Goal: Book appointment/travel/reservation

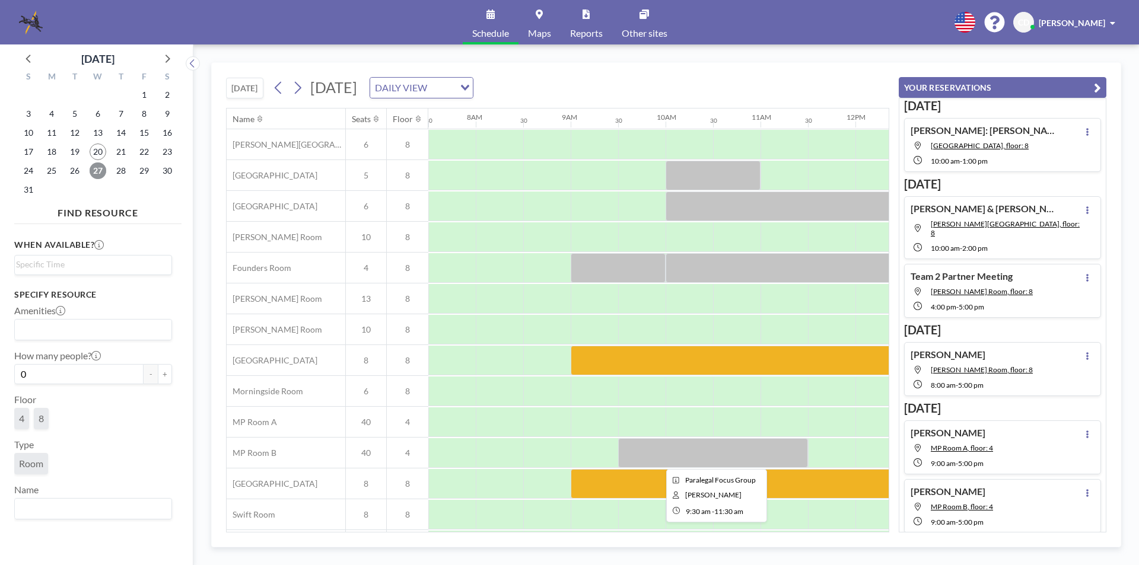
scroll to position [35, 712]
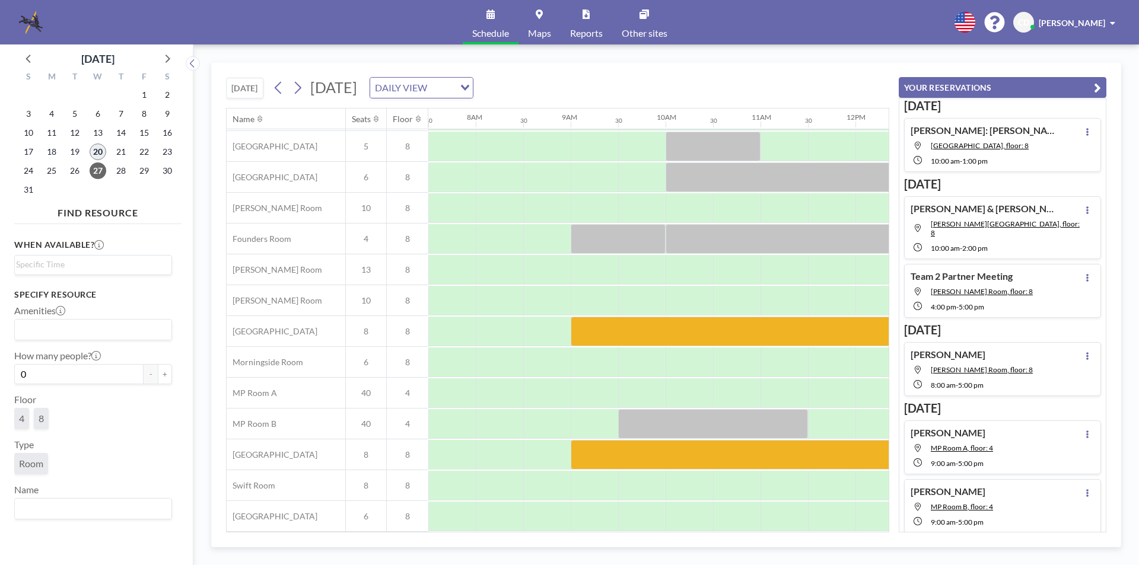
click at [90, 151] on span "20" at bounding box center [98, 152] width 17 height 17
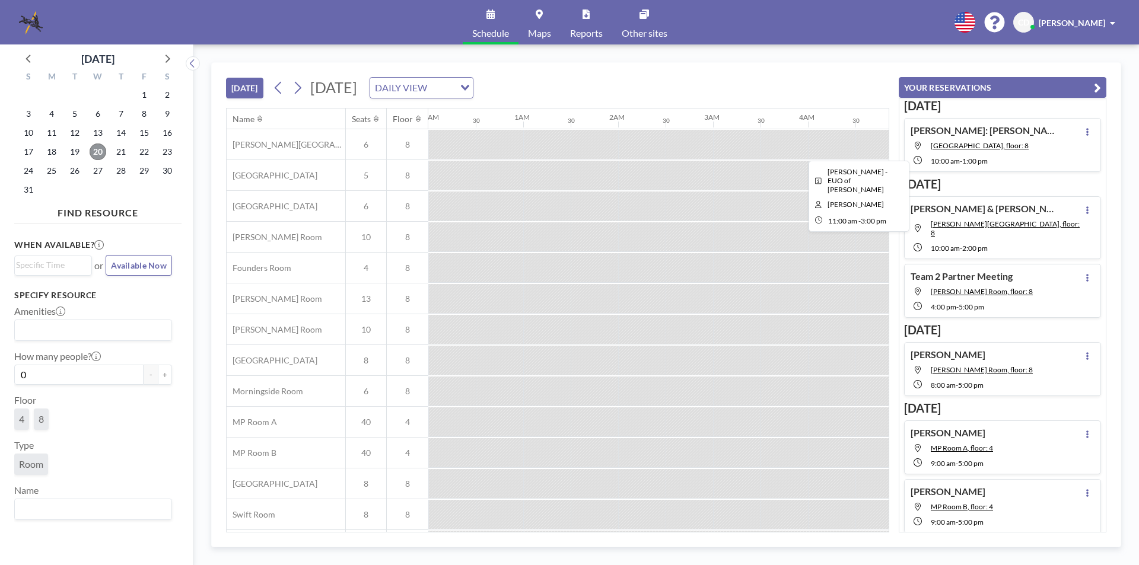
scroll to position [0, 807]
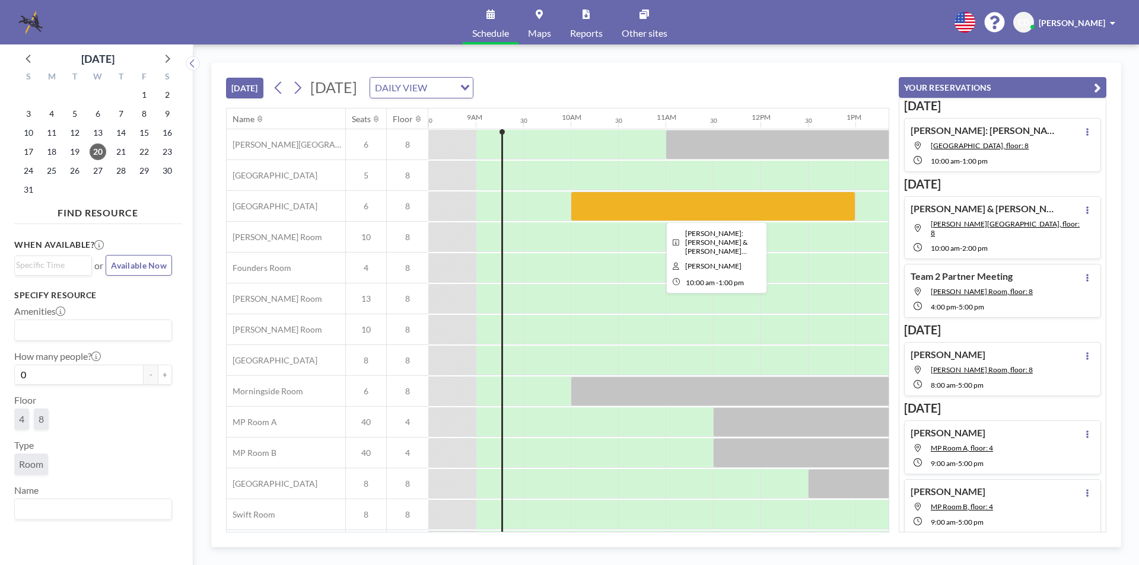
click at [613, 202] on div at bounding box center [713, 207] width 285 height 30
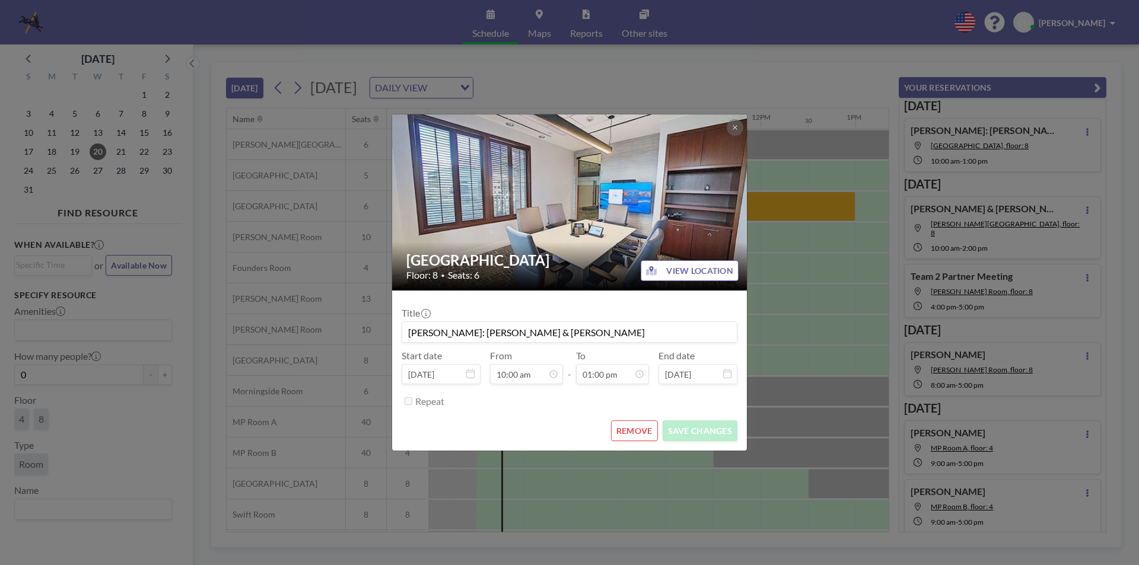
click at [734, 130] on icon at bounding box center [734, 127] width 7 height 7
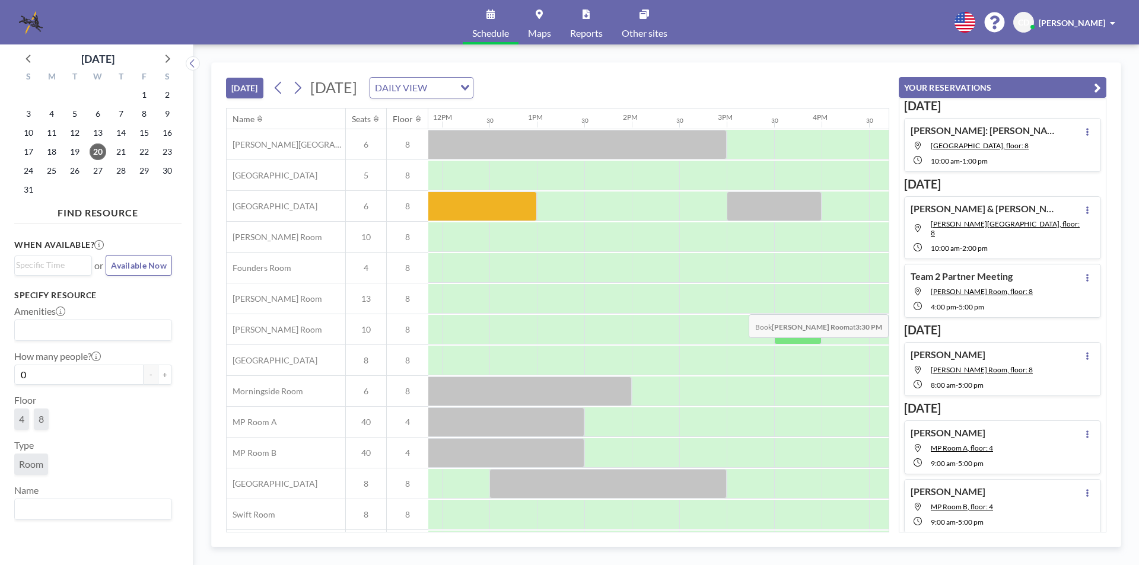
scroll to position [35, 1125]
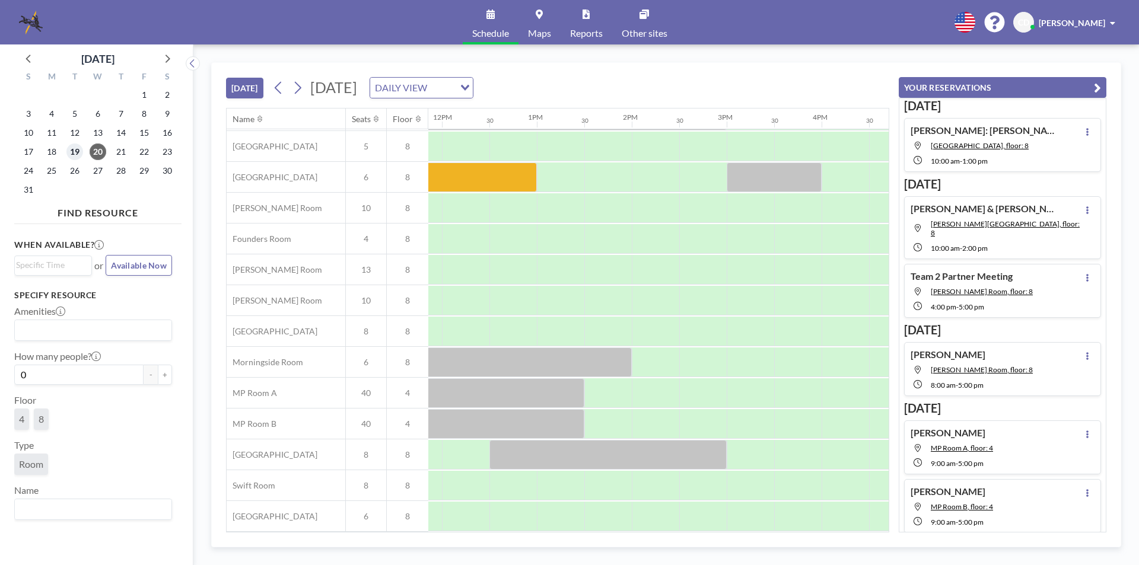
click at [75, 149] on span "19" at bounding box center [74, 152] width 17 height 17
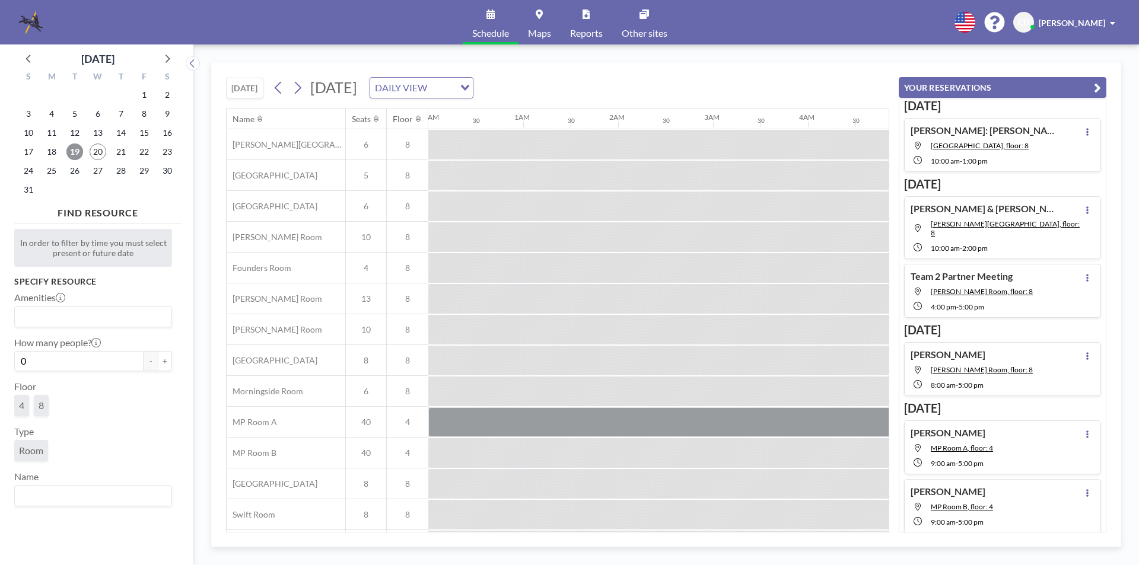
scroll to position [0, 712]
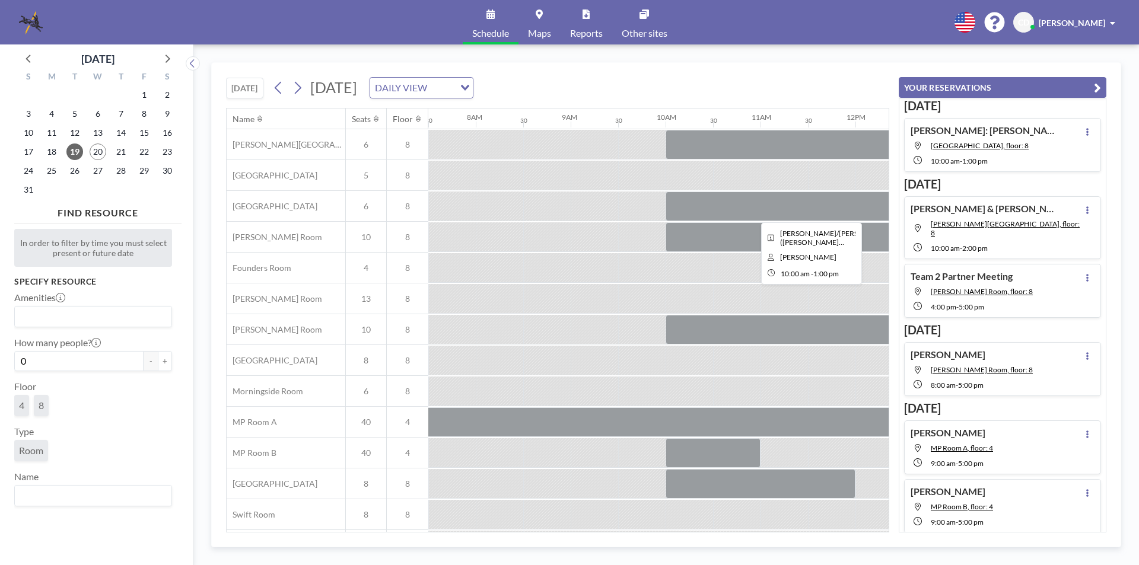
click at [780, 207] on div at bounding box center [807, 207] width 285 height 30
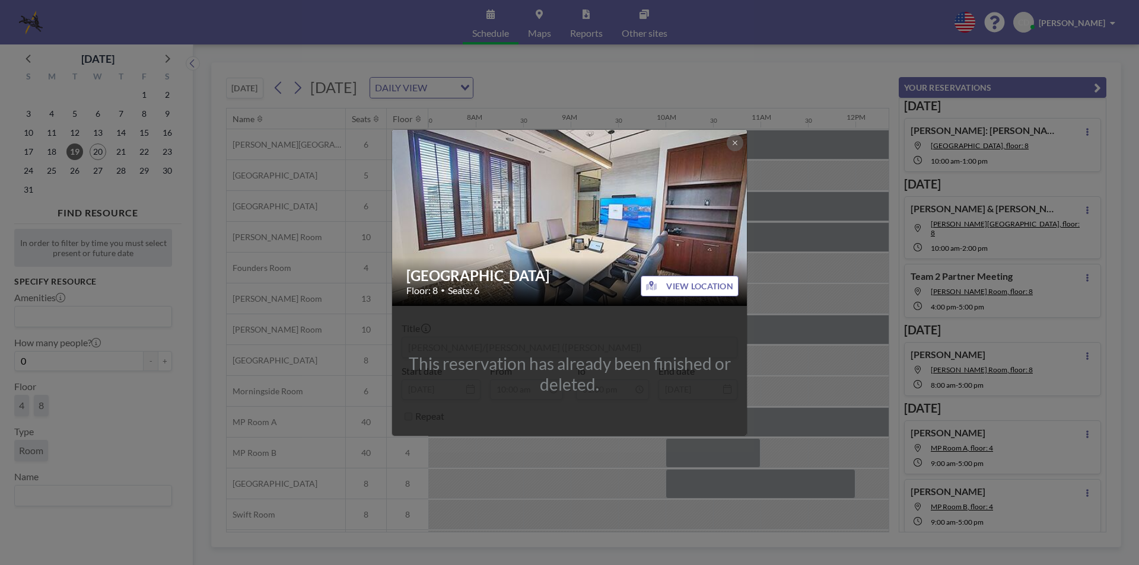
click at [737, 152] on img at bounding box center [570, 217] width 356 height 267
click at [740, 147] on button at bounding box center [735, 143] width 17 height 17
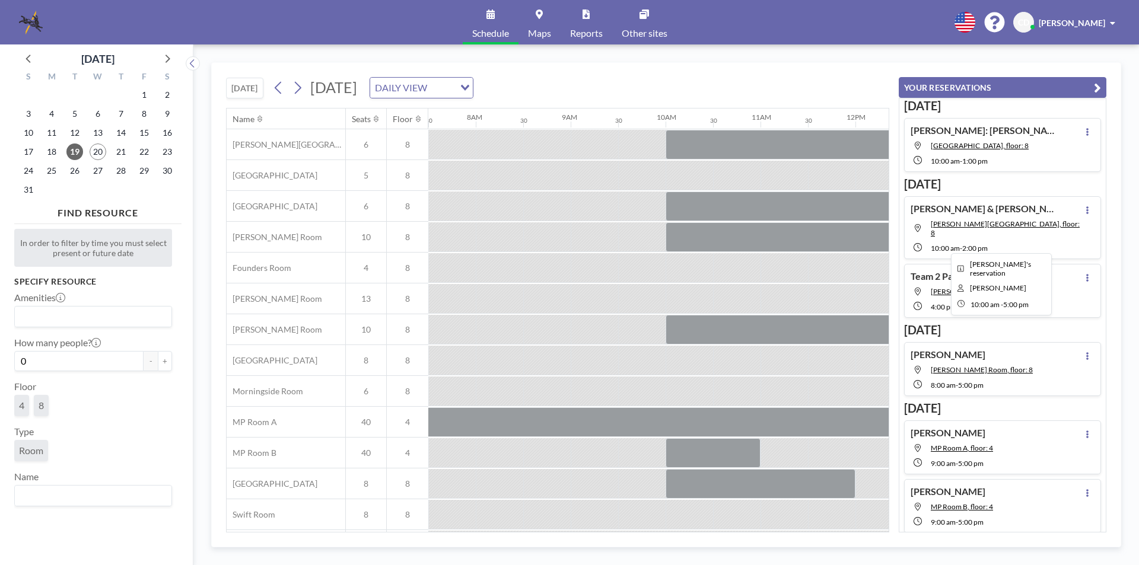
click at [757, 241] on div at bounding box center [997, 237] width 664 height 30
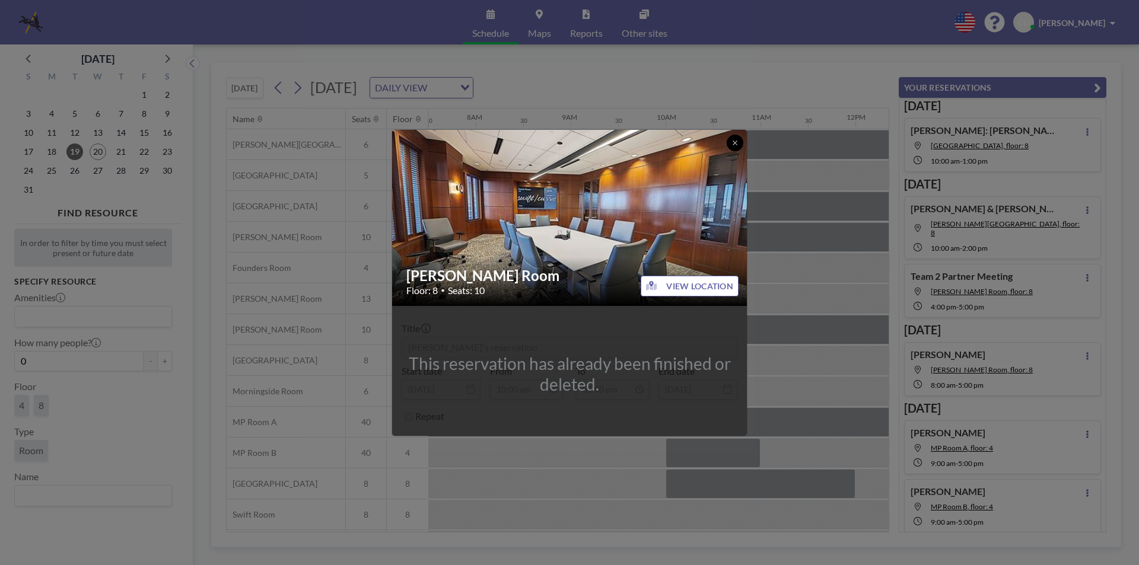
click at [731, 139] on button at bounding box center [735, 143] width 17 height 17
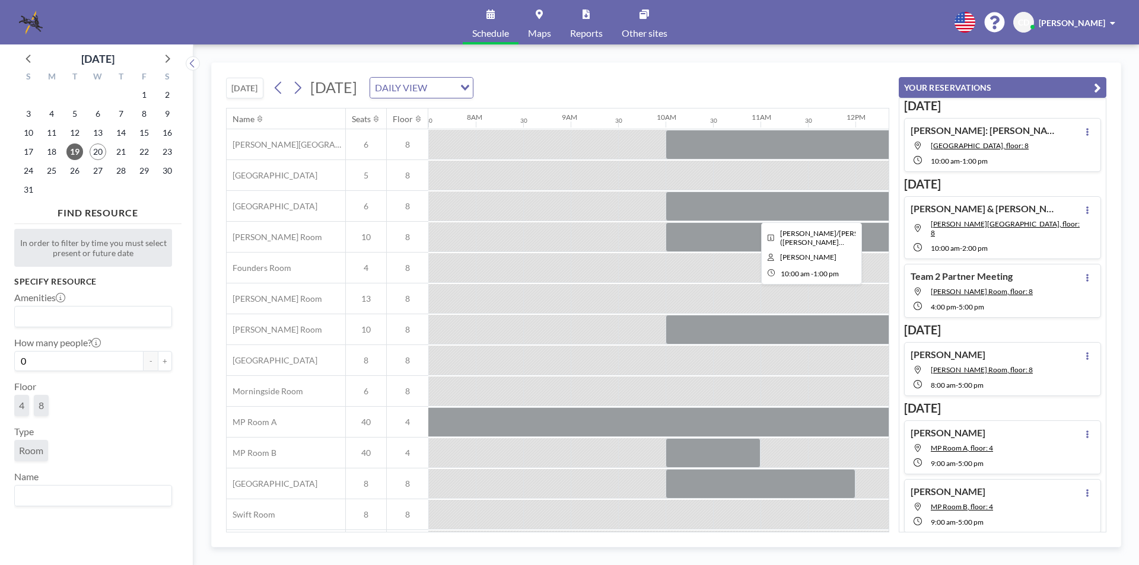
click at [752, 206] on div at bounding box center [807, 207] width 285 height 30
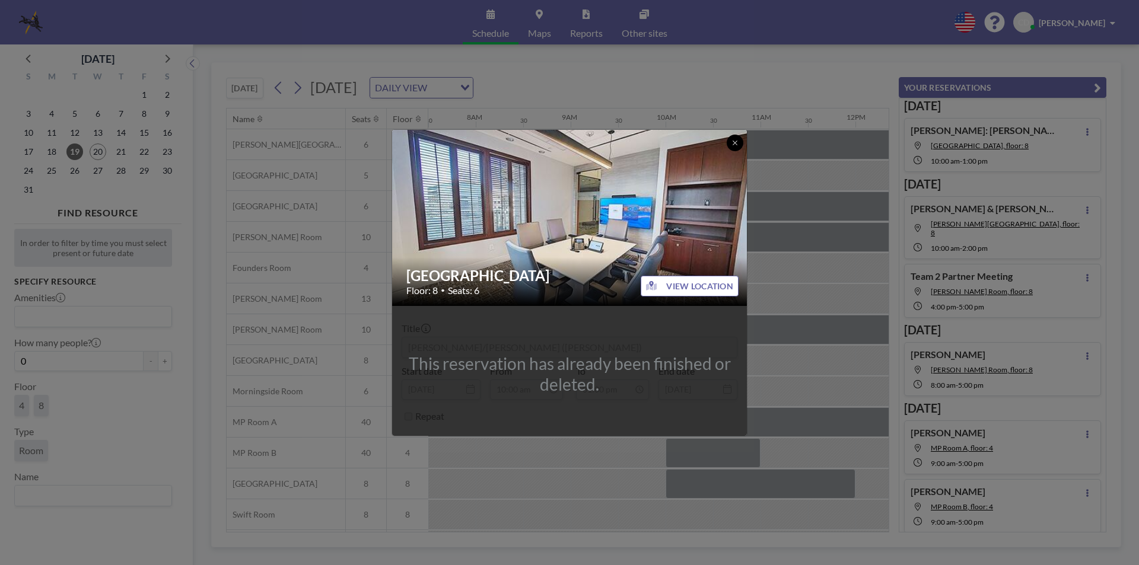
click at [737, 138] on button at bounding box center [735, 143] width 17 height 17
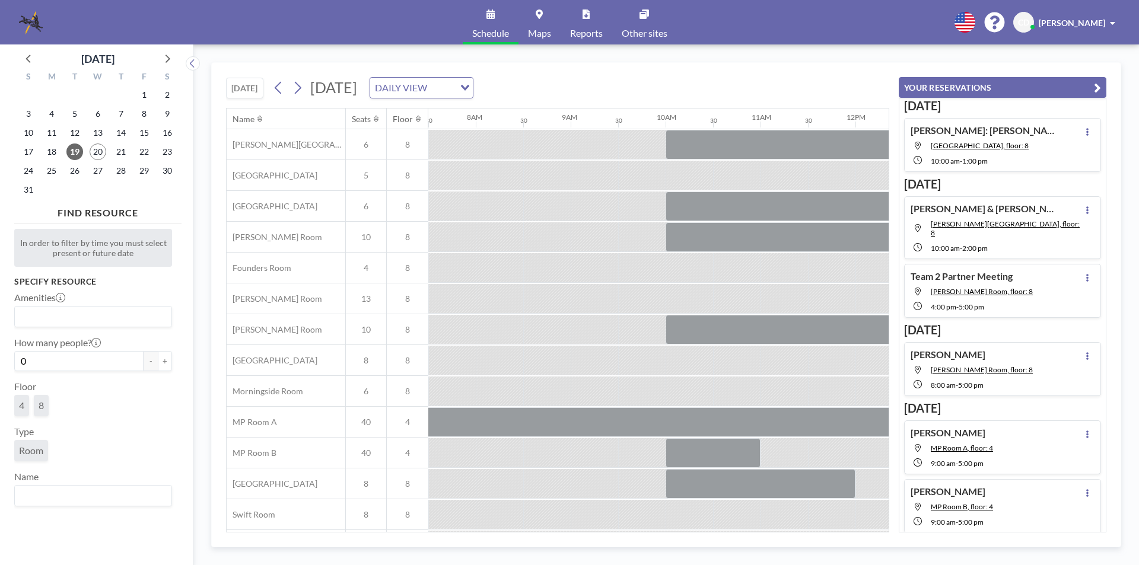
click at [91, 144] on div "20" at bounding box center [98, 151] width 23 height 19
click at [94, 152] on span "20" at bounding box center [98, 152] width 17 height 17
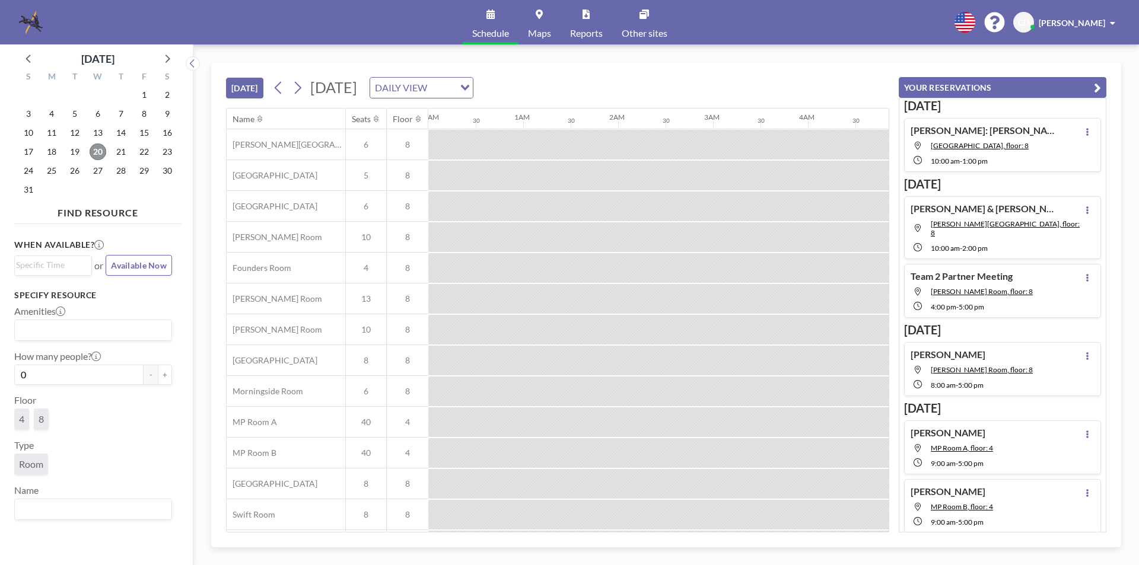
scroll to position [0, 807]
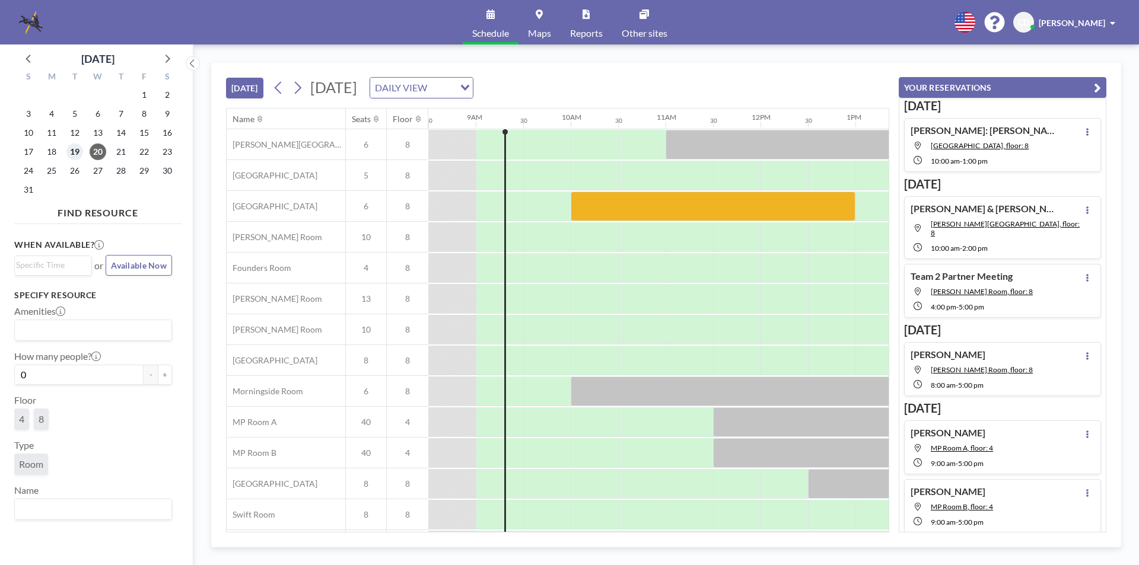
click at [81, 151] on span "19" at bounding box center [74, 152] width 17 height 17
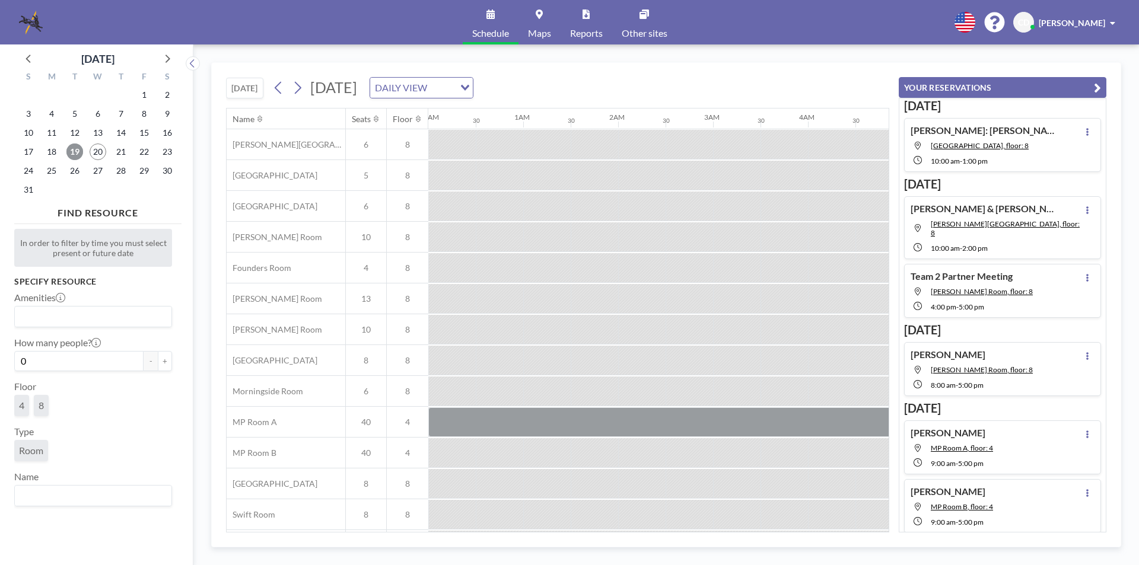
scroll to position [0, 712]
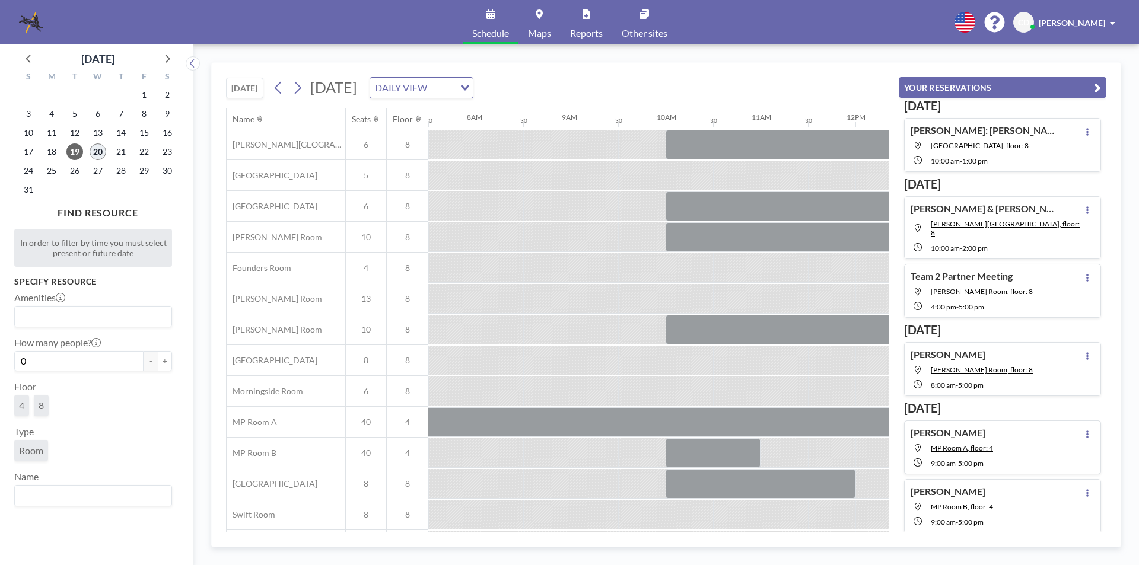
click at [97, 154] on span "20" at bounding box center [98, 152] width 17 height 17
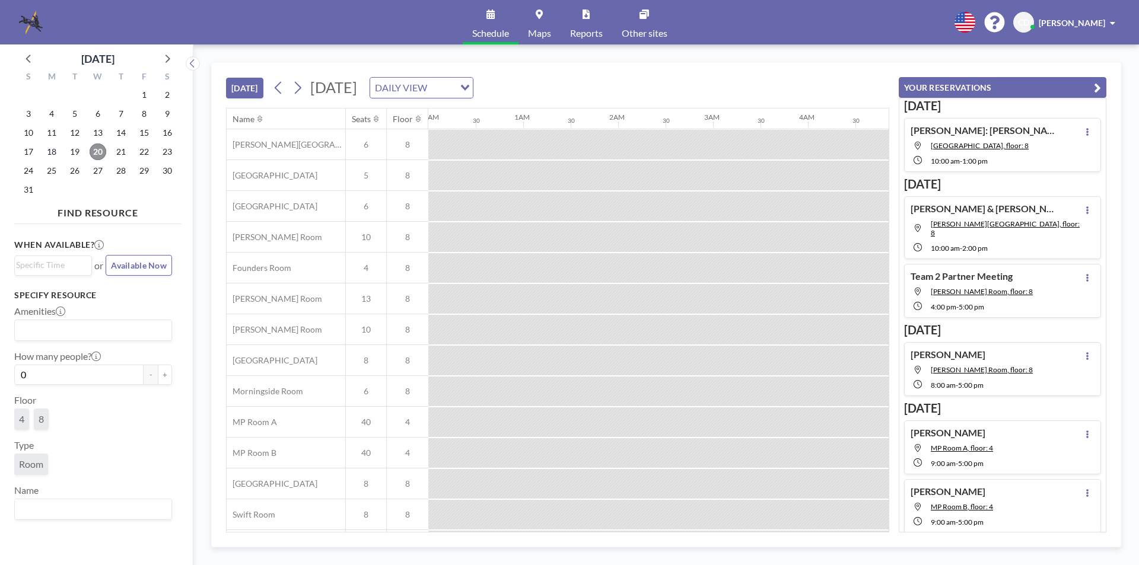
scroll to position [0, 807]
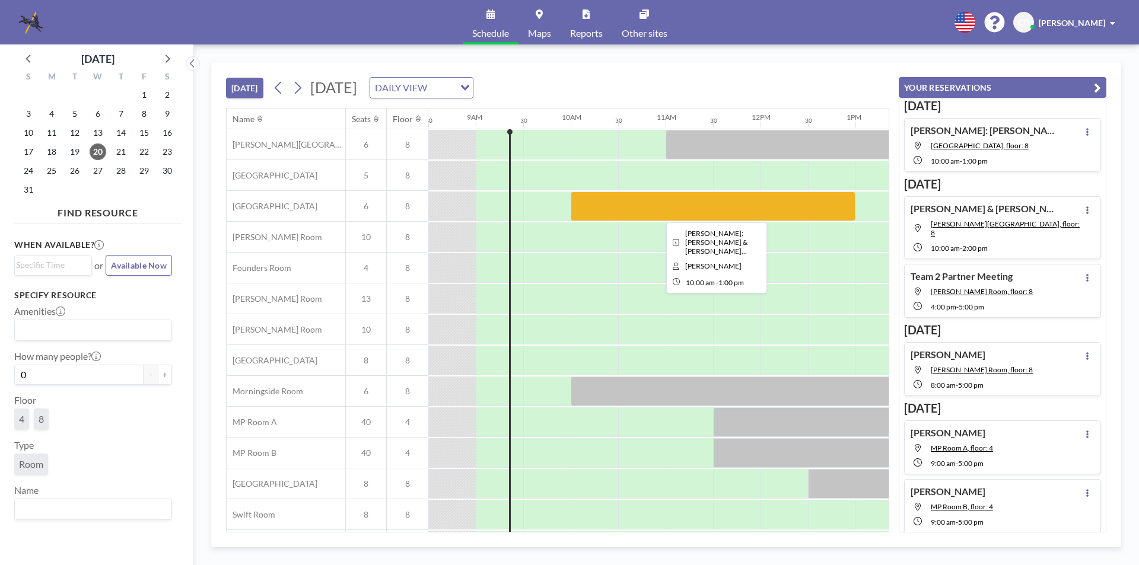
click at [800, 208] on div at bounding box center [713, 207] width 285 height 30
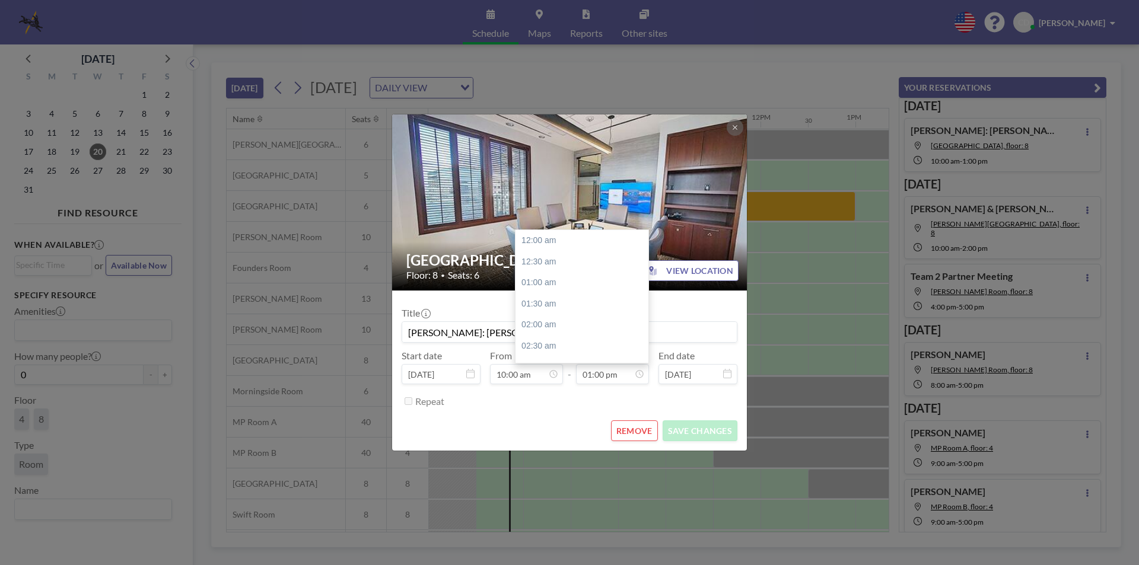
scroll to position [549, 0]
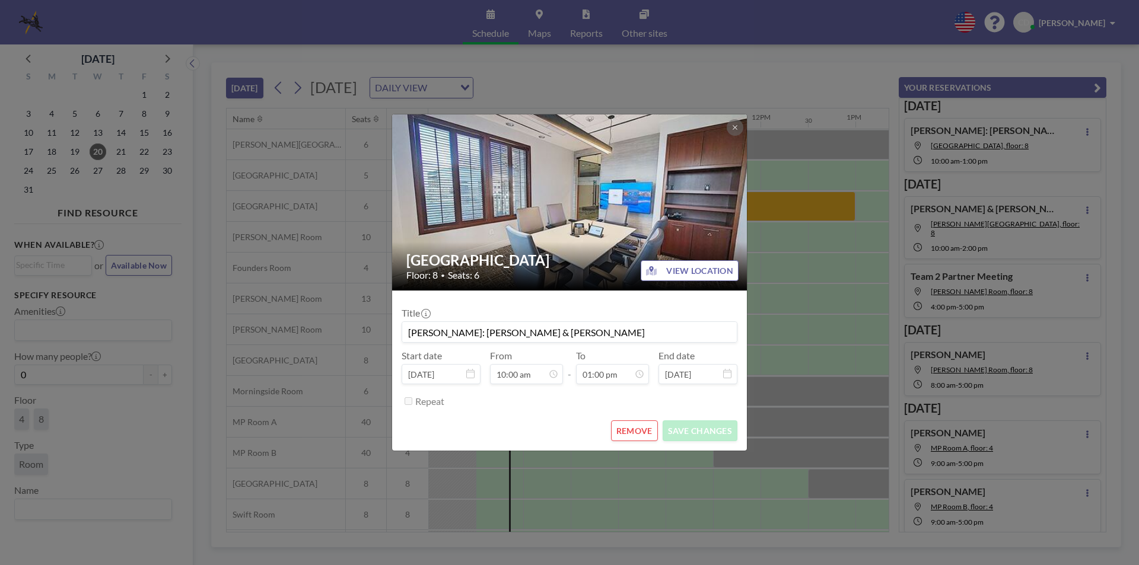
click at [735, 125] on icon at bounding box center [734, 127] width 7 height 7
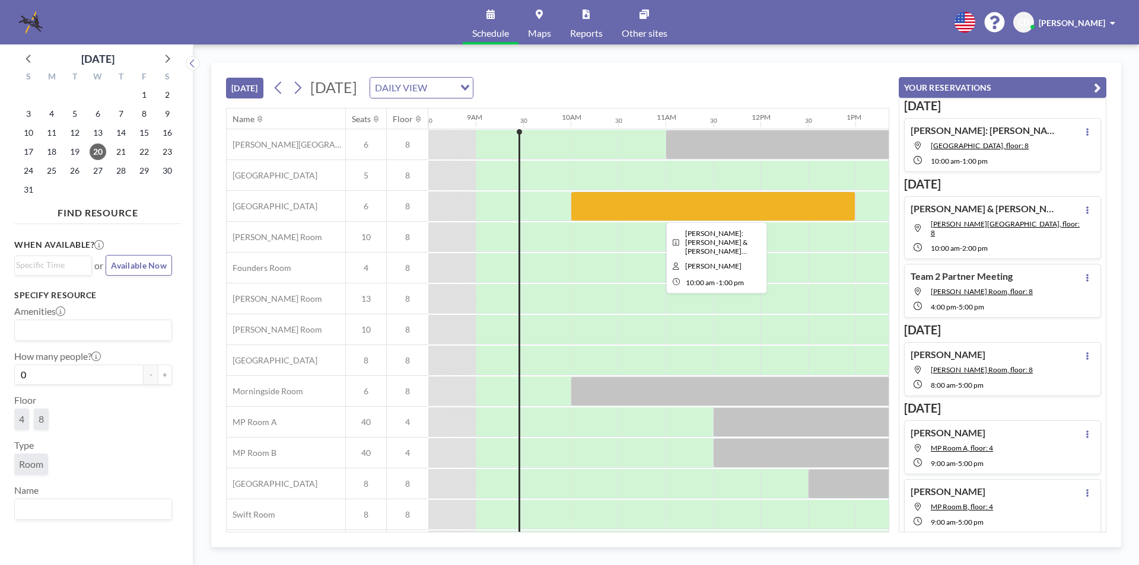
click at [704, 199] on div at bounding box center [713, 207] width 285 height 30
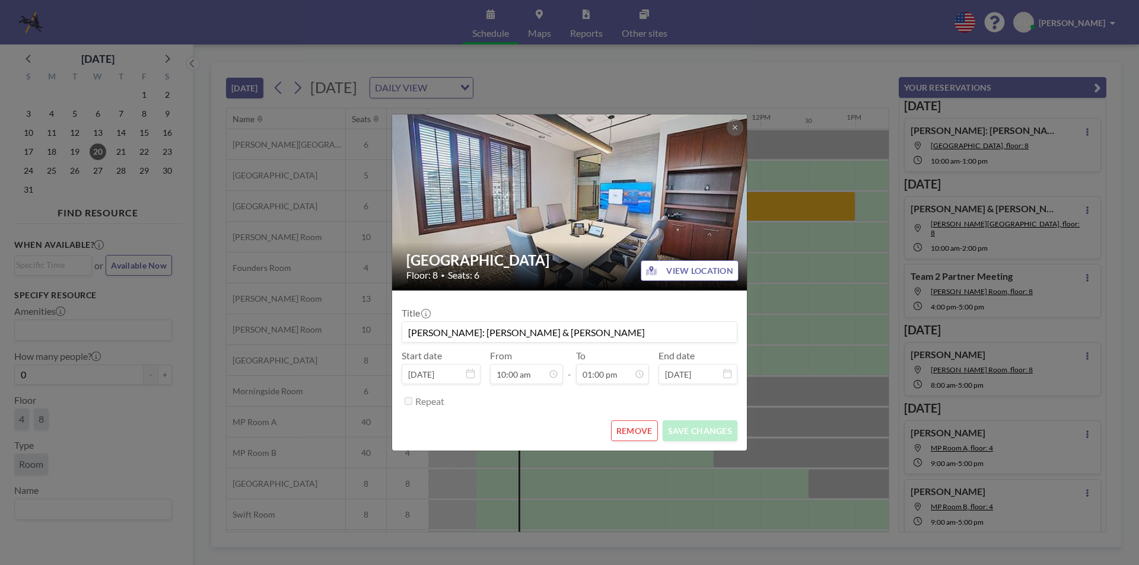
click at [767, 292] on div "Buckhead Room Floor: 8 • Seats: 6 VIEW LOCATION Title [PERSON_NAME]: [PERSON_NA…" at bounding box center [569, 282] width 1139 height 565
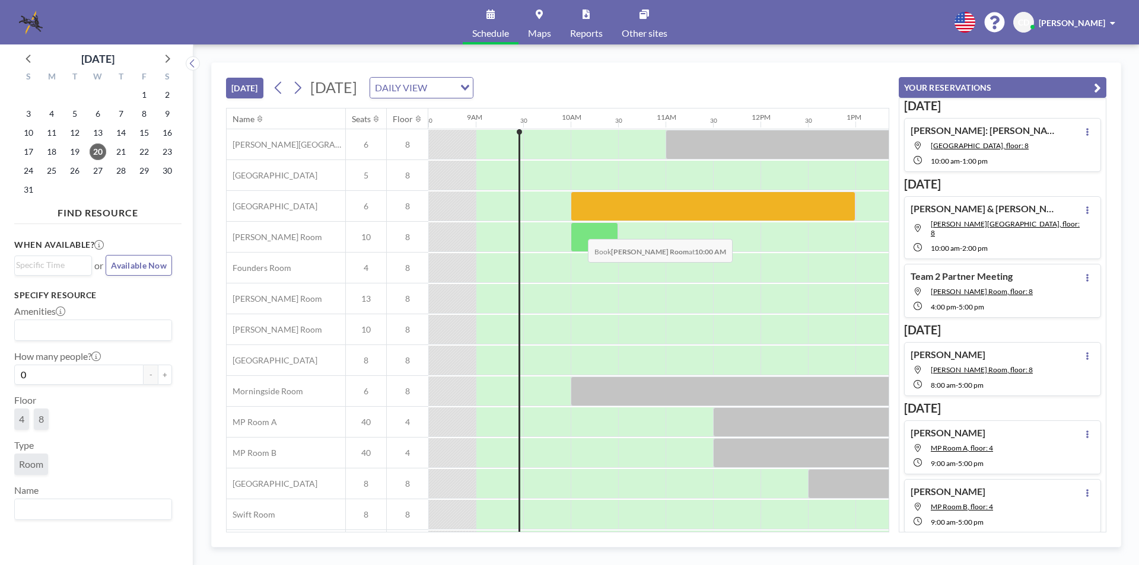
click at [578, 230] on div at bounding box center [594, 237] width 47 height 30
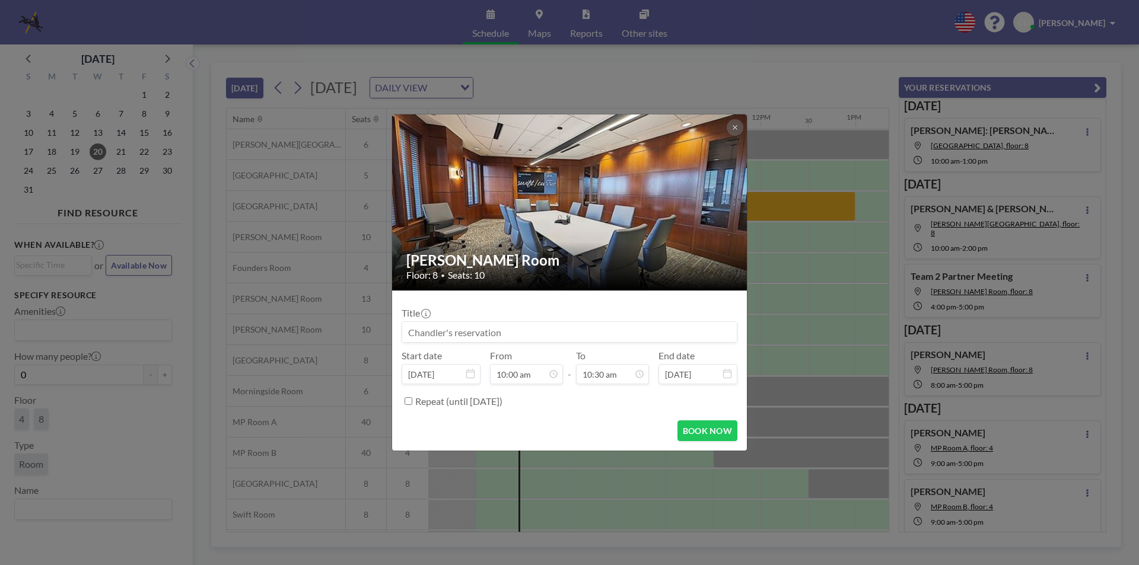
click at [798, 179] on div "[PERSON_NAME] Room Floor: 8 • Seats: 10 Title Start date [DATE] From 10:00 am -…" at bounding box center [569, 282] width 1139 height 565
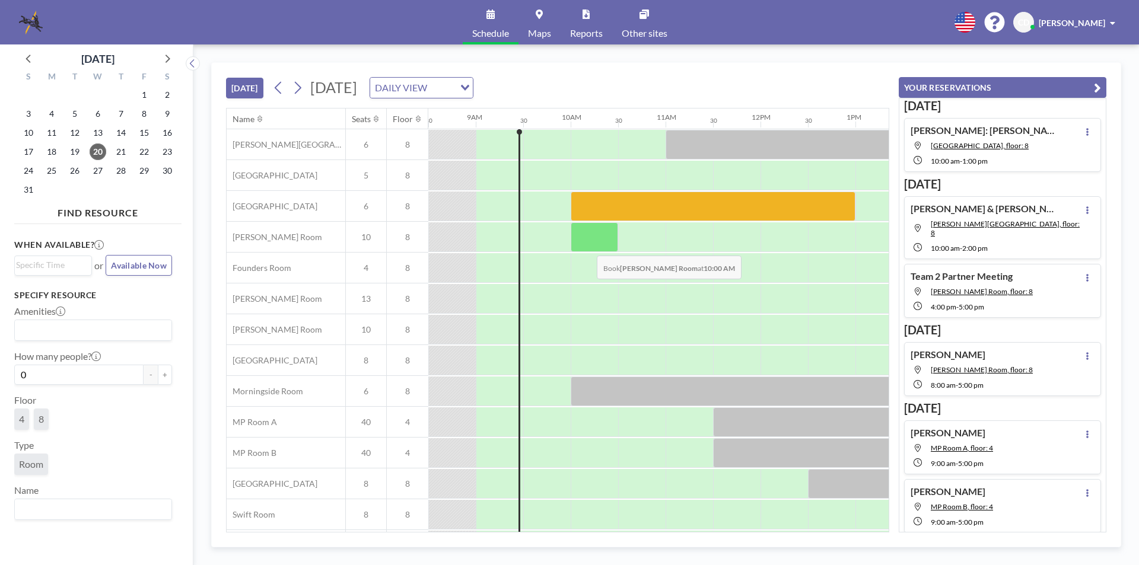
click at [587, 247] on div at bounding box center [594, 237] width 47 height 30
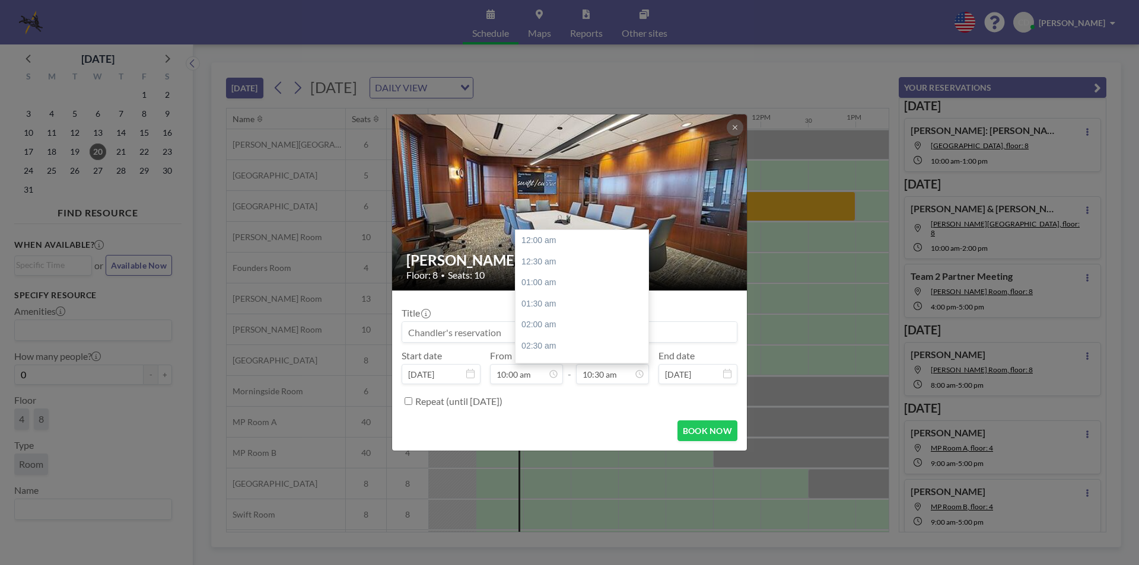
scroll to position [443, 0]
click at [590, 346] on div "01:00 pm" at bounding box center [584, 346] width 139 height 21
type input "01:00 pm"
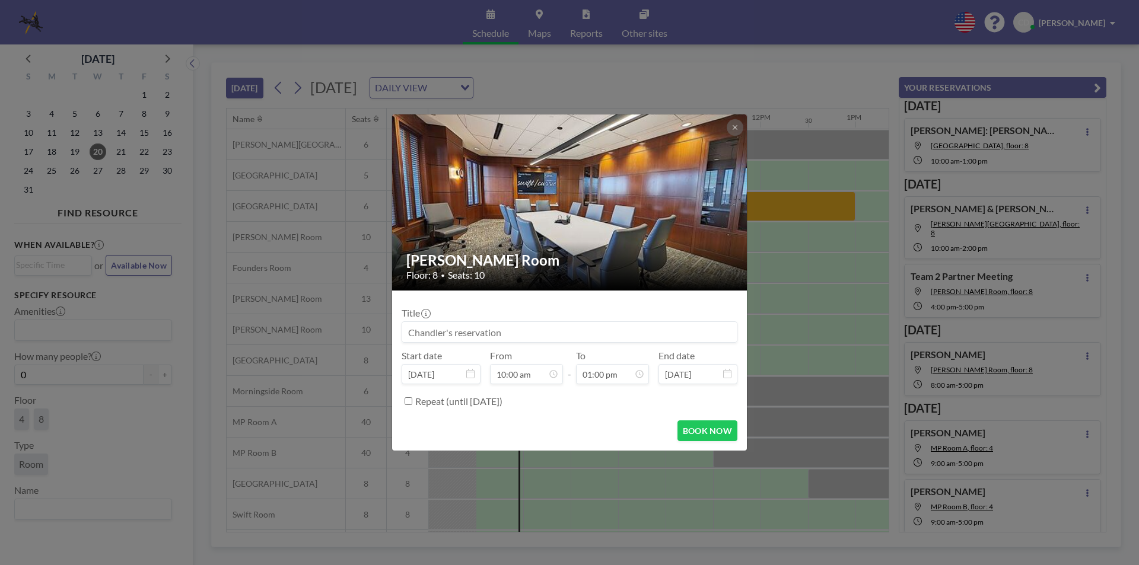
click at [616, 337] on input at bounding box center [569, 332] width 335 height 20
click at [792, 288] on div "[PERSON_NAME] Room Floor: 8 • Seats: 10 Title Start date [DATE] From 10:00 am -…" at bounding box center [569, 282] width 1139 height 565
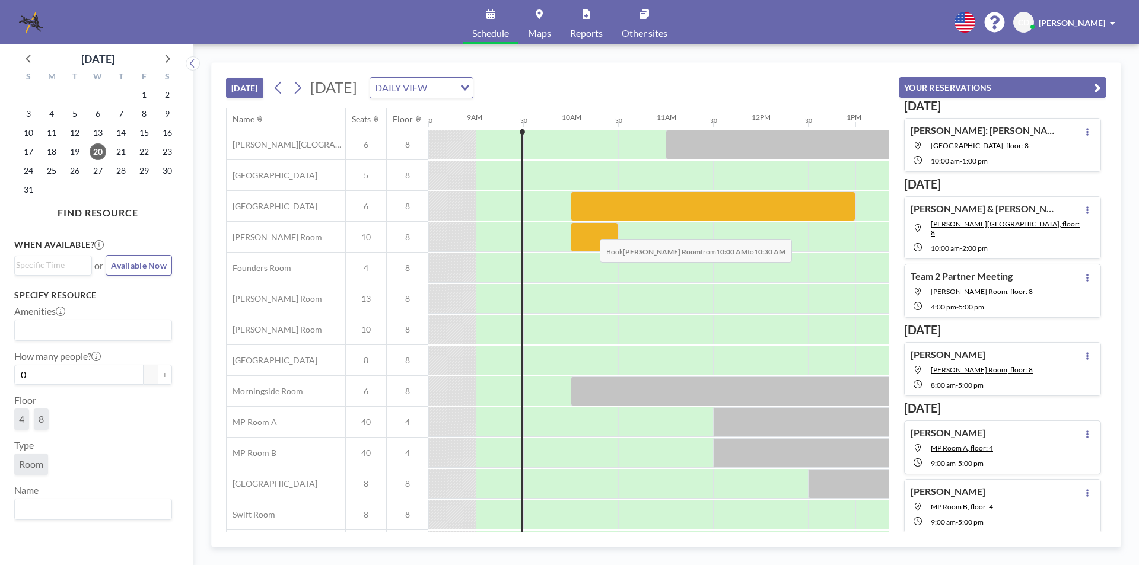
click at [590, 230] on div at bounding box center [594, 237] width 47 height 30
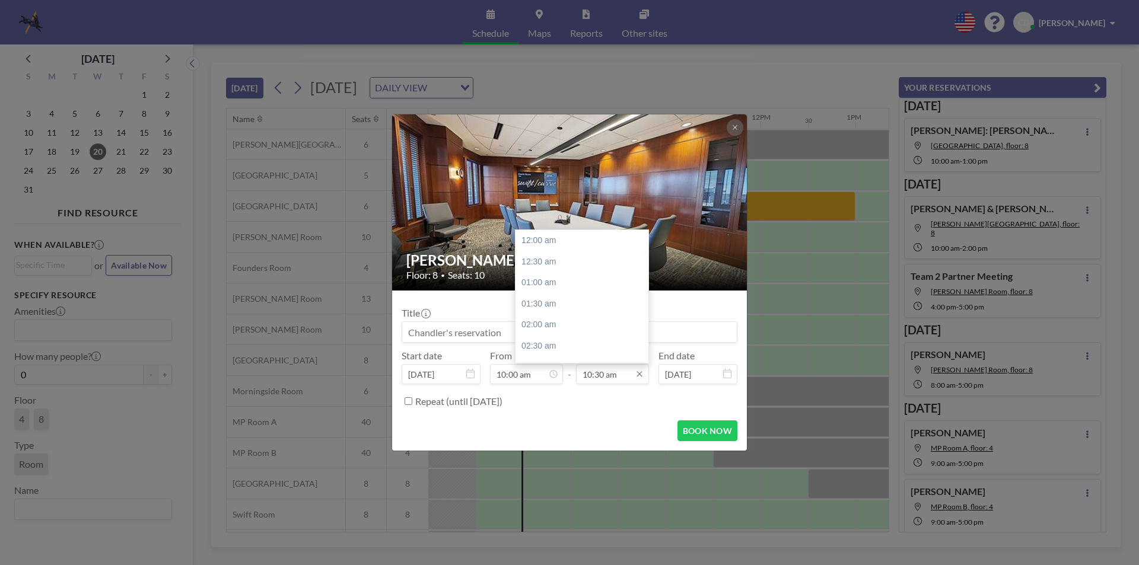
scroll to position [443, 0]
click at [574, 354] on div "01:00 pm" at bounding box center [584, 346] width 139 height 21
type input "01:00 pm"
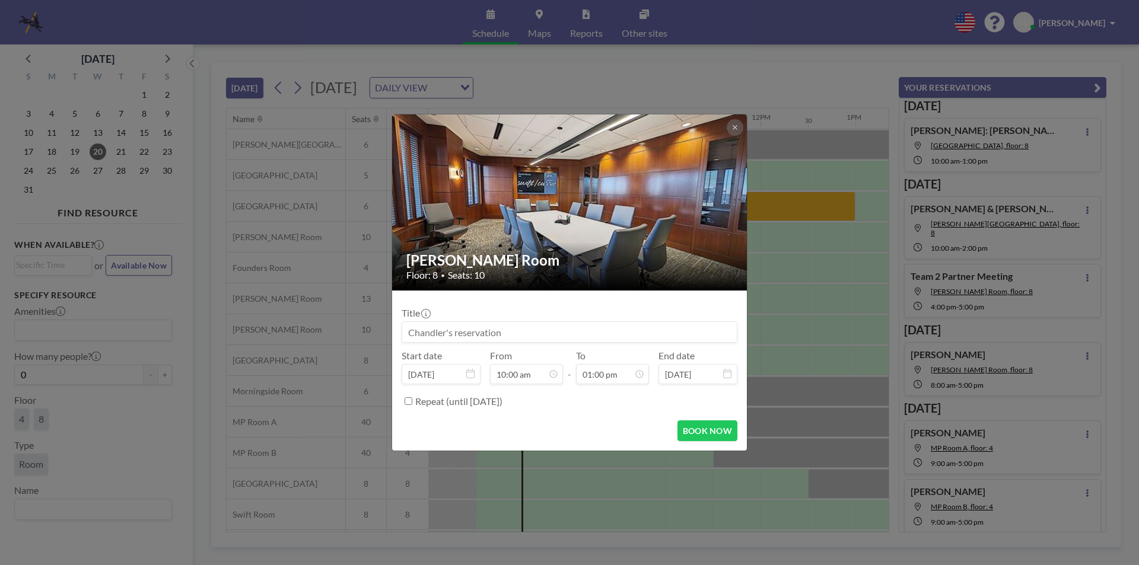
click at [559, 330] on input at bounding box center [569, 332] width 335 height 20
type input "R"
type input "[PERSON_NAME]"
click at [704, 425] on button "BOOK NOW" at bounding box center [707, 431] width 60 height 21
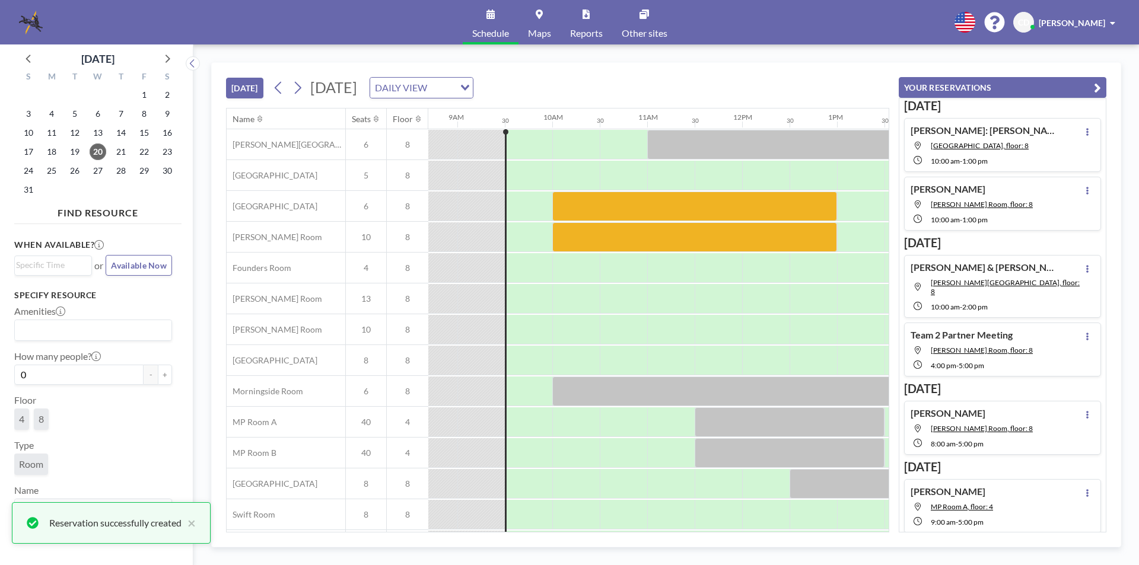
scroll to position [0, 820]
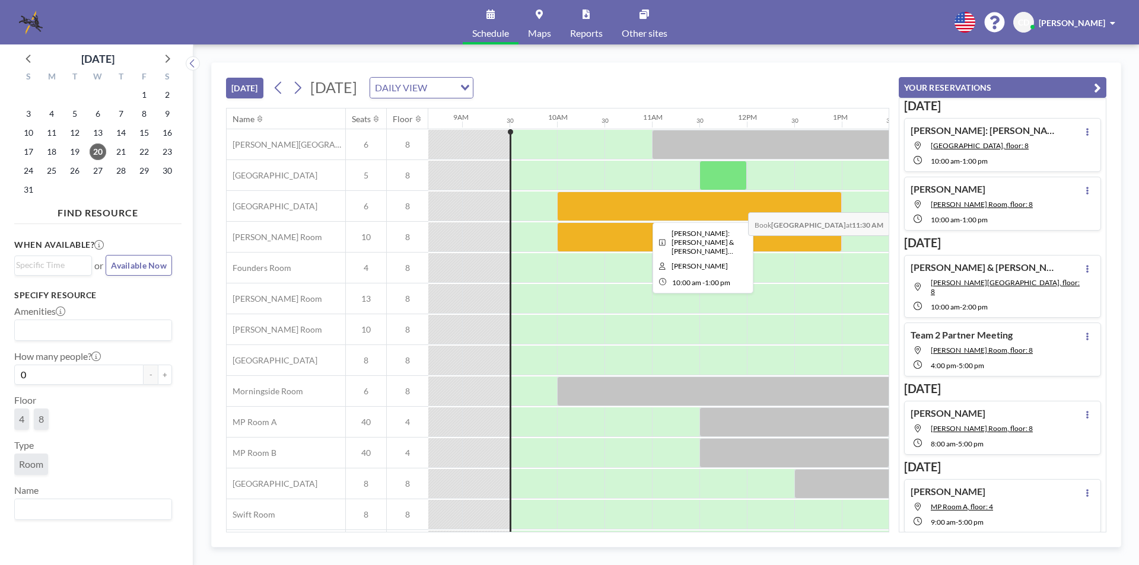
click at [738, 203] on div at bounding box center [699, 207] width 285 height 30
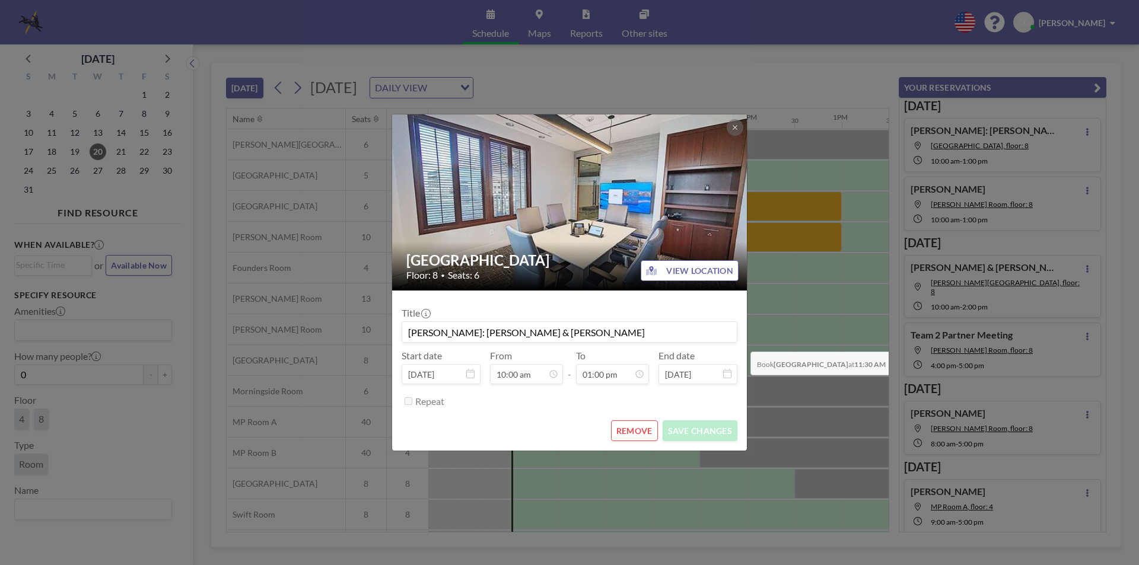
drag, startPoint x: 472, startPoint y: 329, endPoint x: 644, endPoint y: 346, distance: 173.4
click at [740, 343] on form "Title [PERSON_NAME]: [PERSON_NAME] & [PERSON_NAME] Start date [DATE] From 10:00…" at bounding box center [569, 371] width 355 height 160
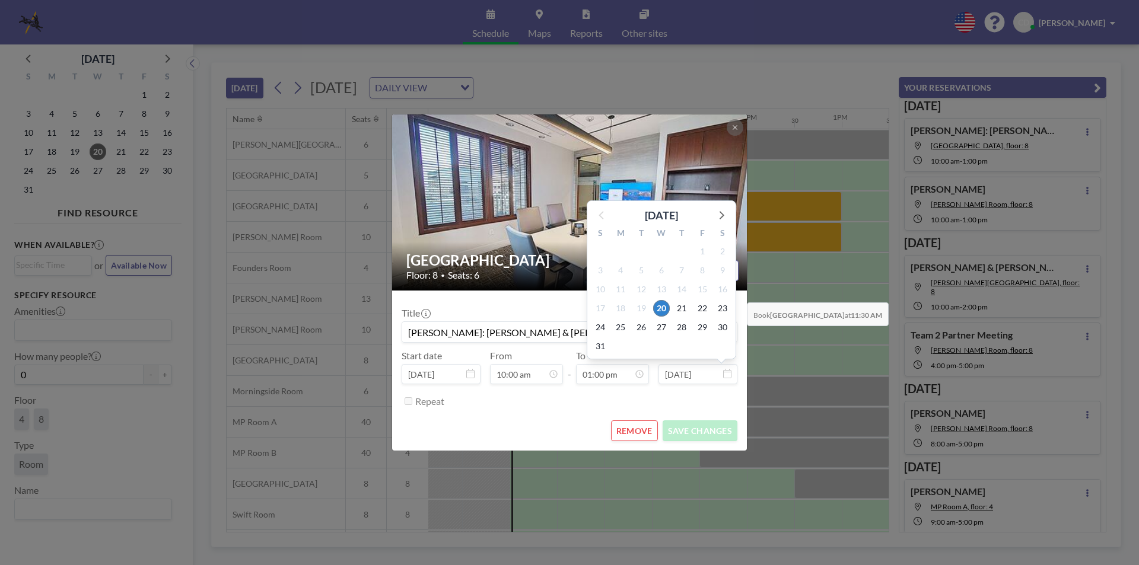
click at [812, 289] on div "Buckhead Room Floor: 8 • Seats: 6 VIEW LOCATION Title [PERSON_NAME]: [PERSON_NA…" at bounding box center [569, 282] width 1139 height 565
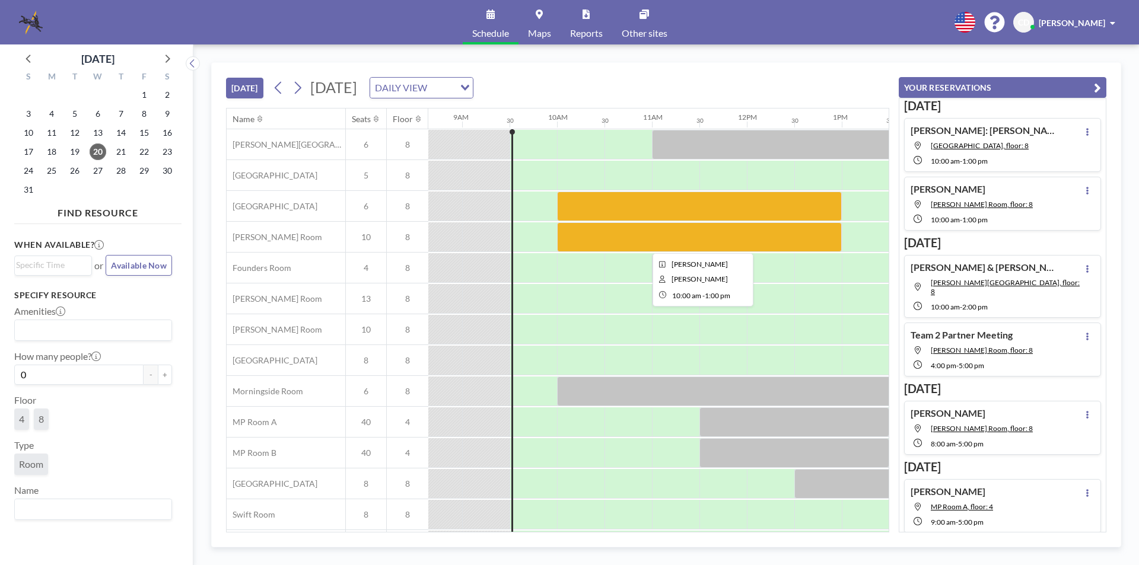
click at [708, 236] on div at bounding box center [699, 237] width 285 height 30
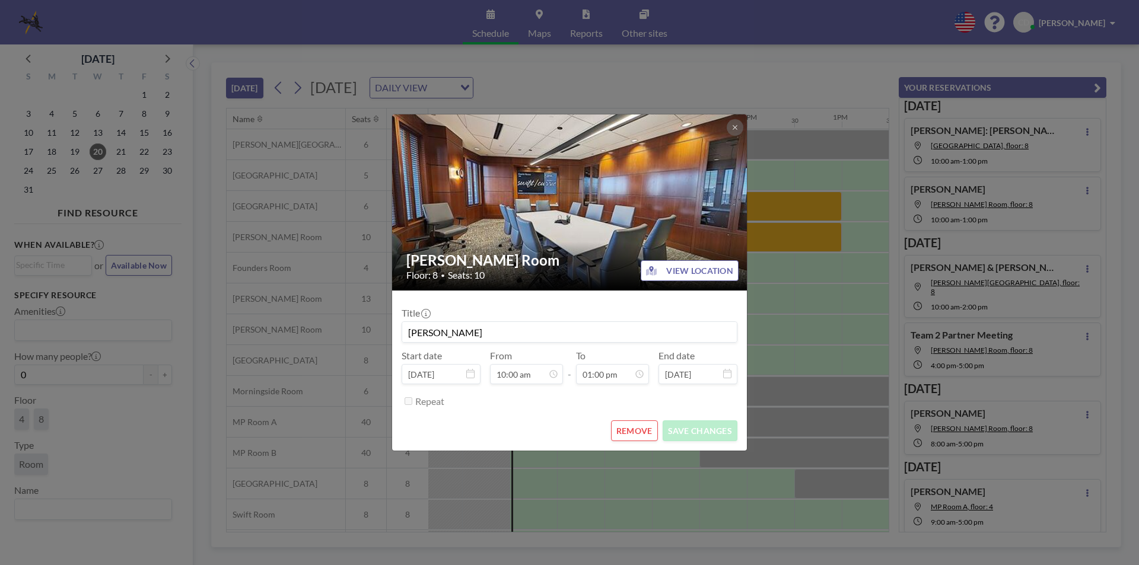
click at [622, 326] on input "[PERSON_NAME]" at bounding box center [569, 332] width 335 height 20
paste input "[PERSON_NAME] & [PERSON_NAME]"
click at [467, 332] on input "[PERSON_NAME] [PERSON_NAME] & [PERSON_NAME]" at bounding box center [569, 332] width 335 height 20
type input "[PERSON_NAME]: [PERSON_NAME] & [PERSON_NAME]"
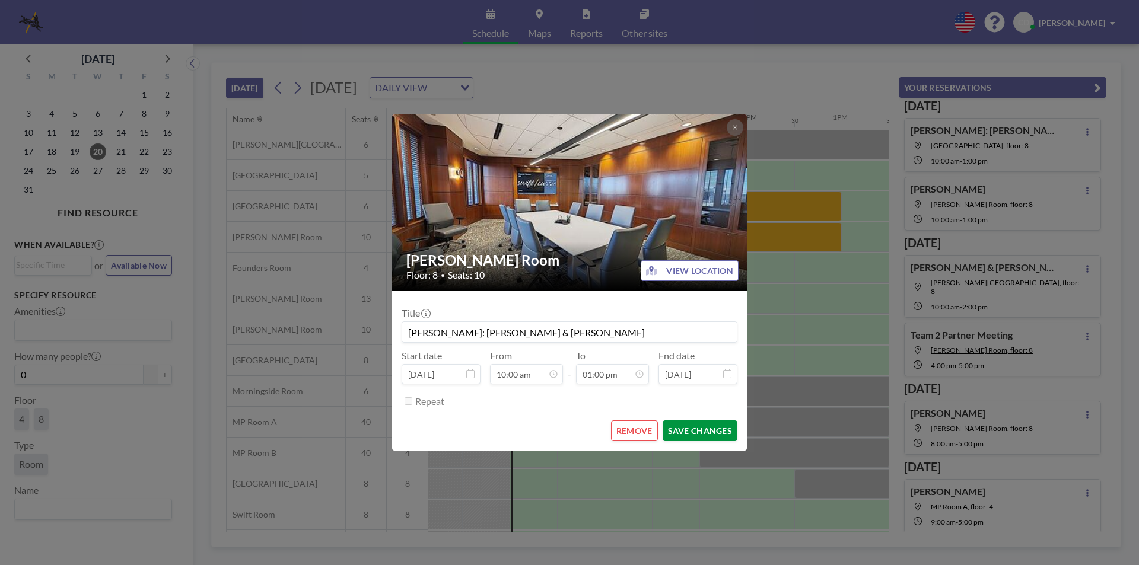
click at [683, 435] on button "SAVE CHANGES" at bounding box center [699, 431] width 75 height 21
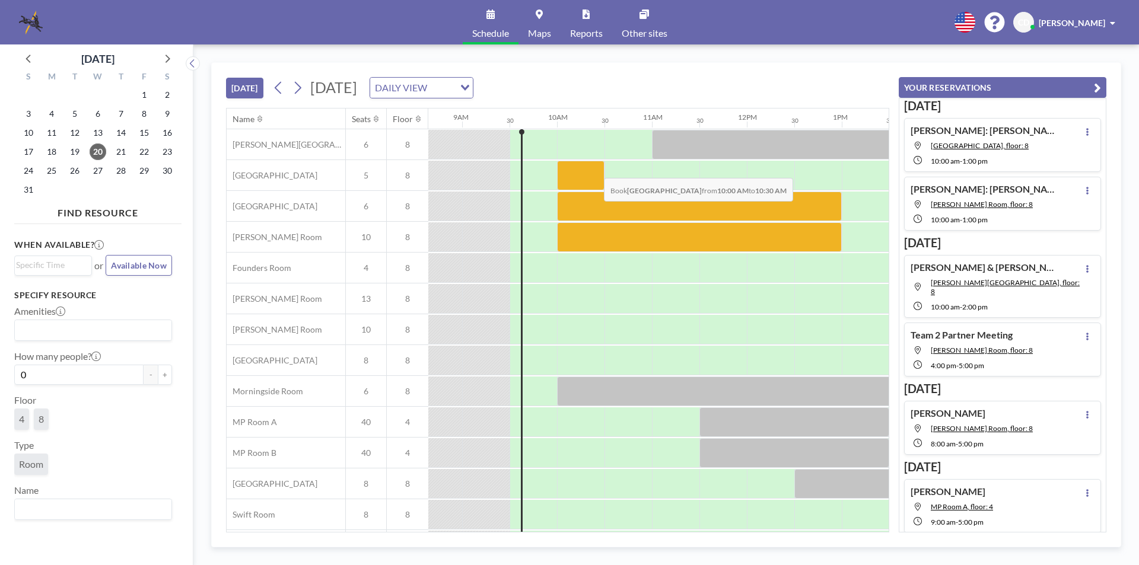
click at [594, 169] on div at bounding box center [580, 176] width 47 height 30
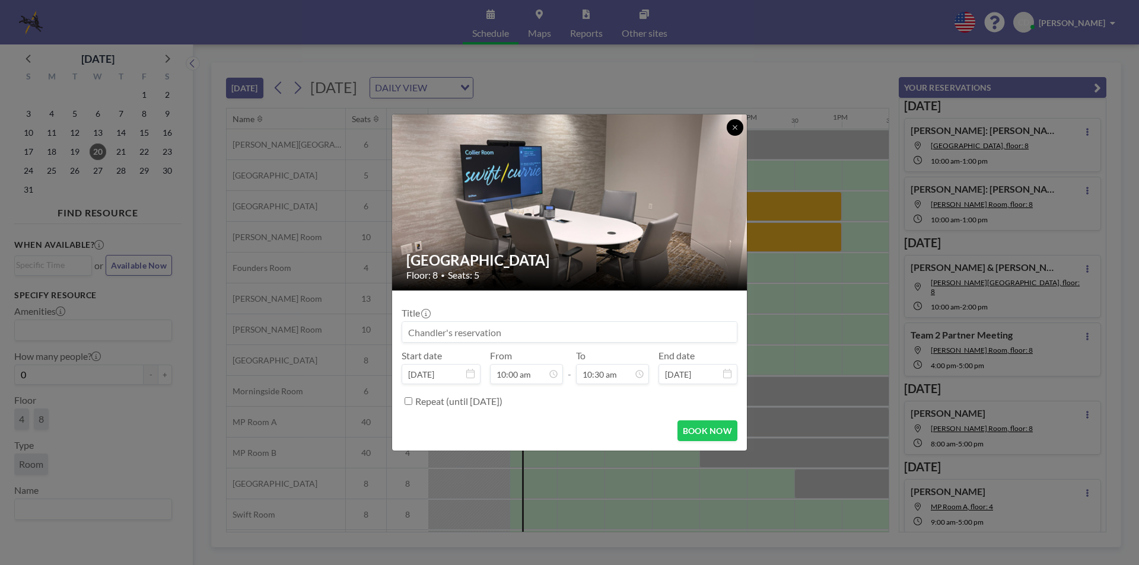
click at [732, 123] on button at bounding box center [735, 127] width 17 height 17
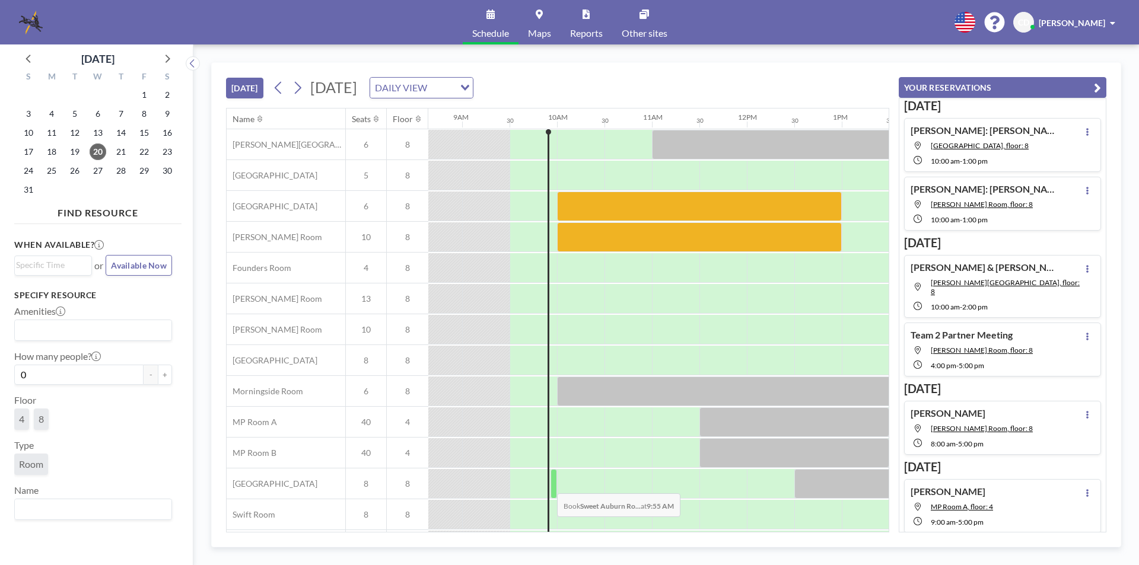
scroll to position [35, 820]
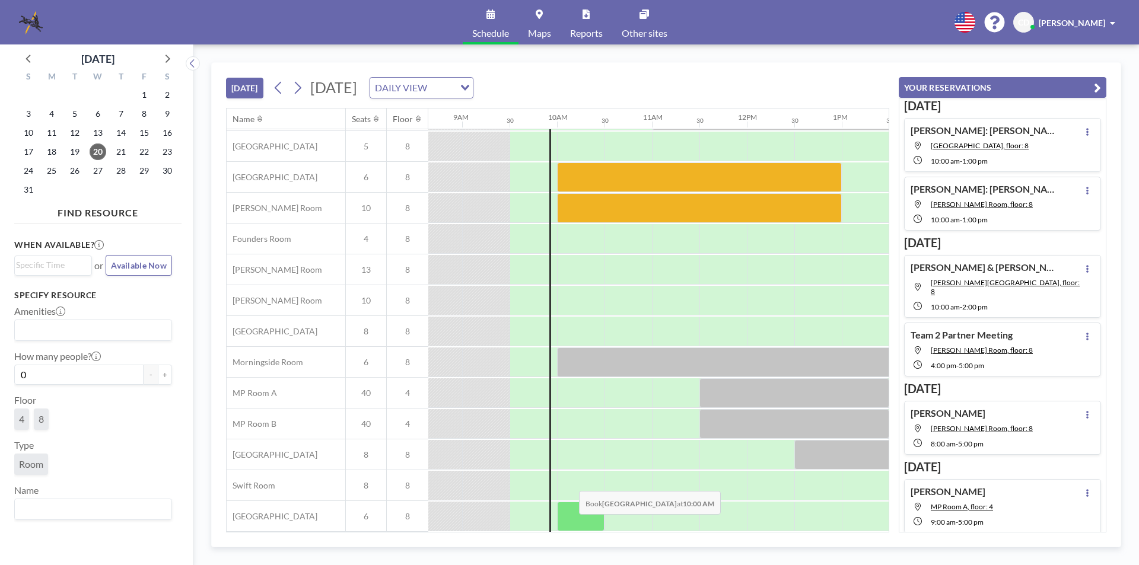
click at [569, 523] on div at bounding box center [580, 517] width 47 height 30
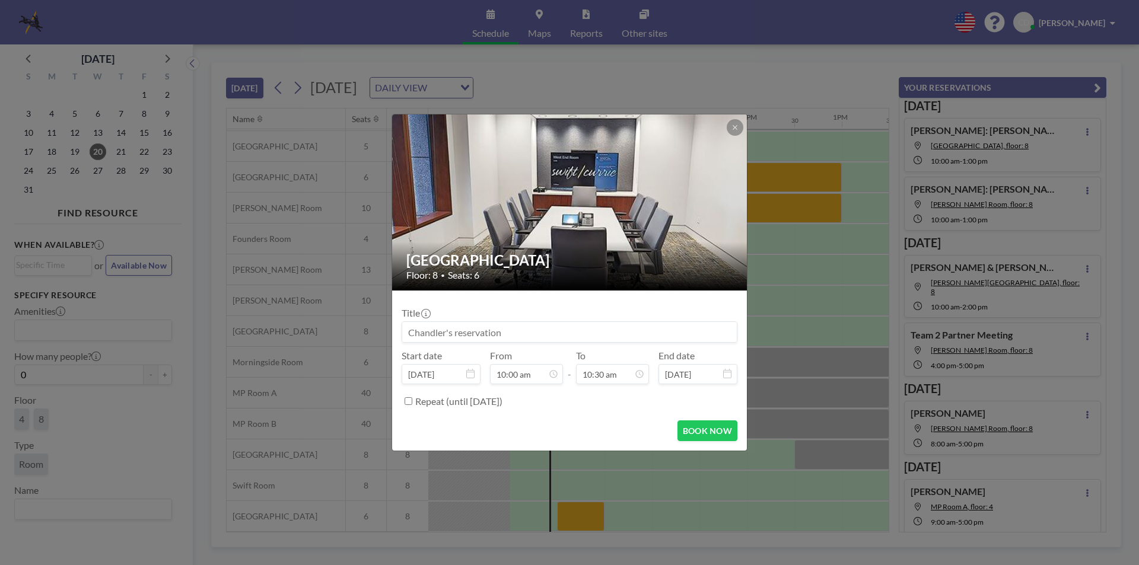
scroll to position [443, 0]
click at [598, 342] on div at bounding box center [570, 331] width 336 height 21
click at [599, 332] on input at bounding box center [569, 332] width 335 height 20
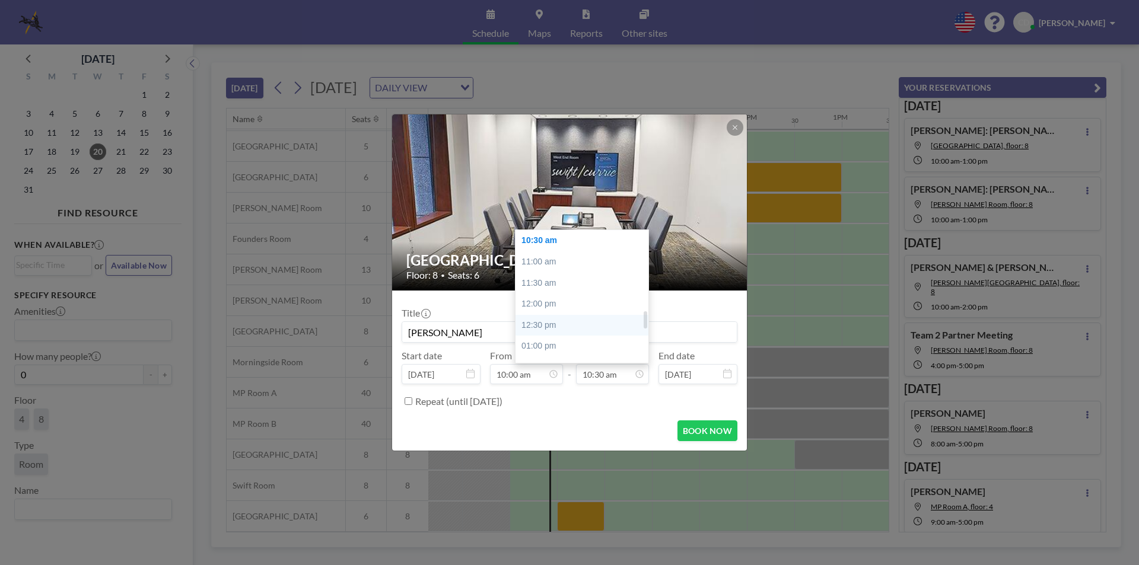
scroll to position [680, 0]
type input "[PERSON_NAME]"
click at [598, 275] on div "05:00 pm" at bounding box center [584, 277] width 139 height 21
type input "05:00 pm"
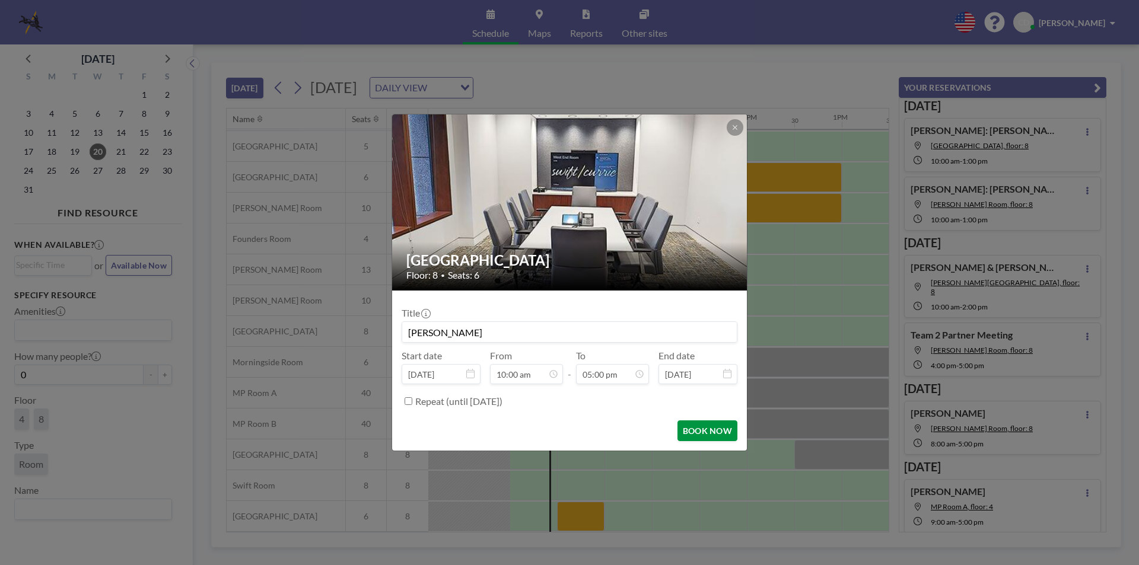
scroll to position [0, 0]
click at [689, 430] on button "BOOK NOW" at bounding box center [707, 431] width 60 height 21
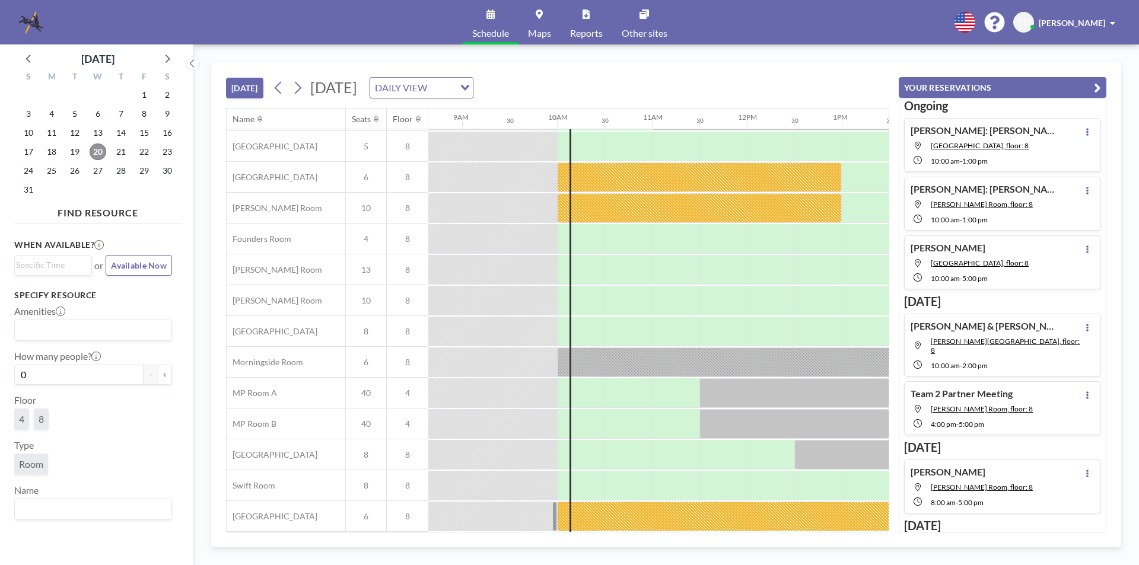
click at [103, 153] on span "20" at bounding box center [98, 152] width 17 height 17
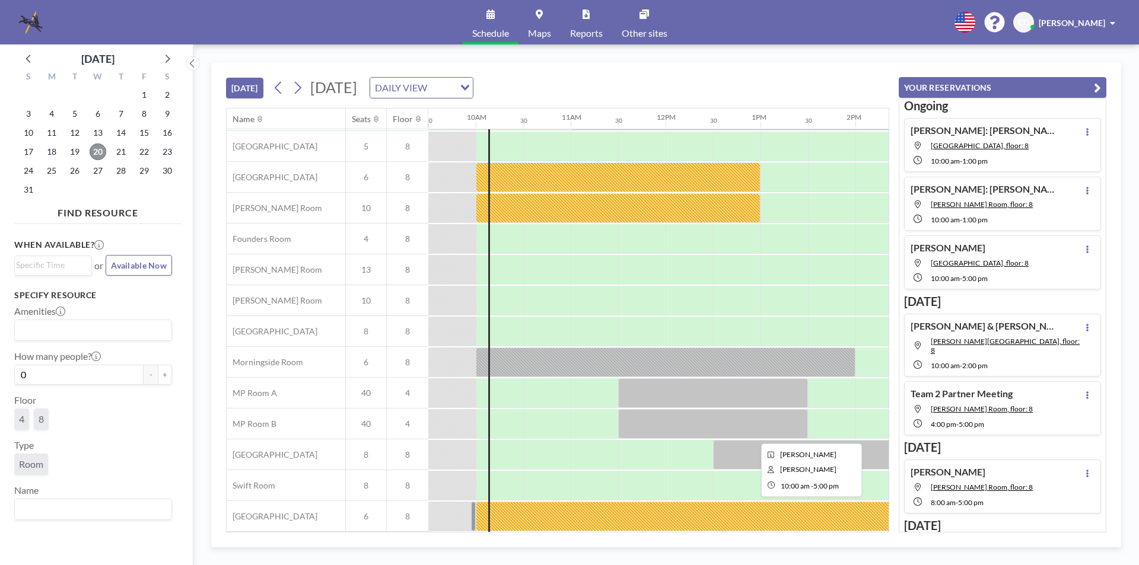
scroll to position [0, 902]
